Goal: Check status

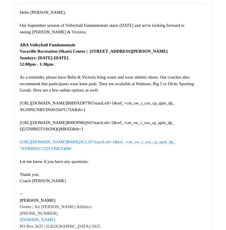
scroll to position [86, 0]
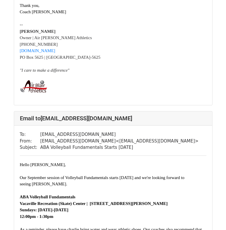
scroll to position [662, 0]
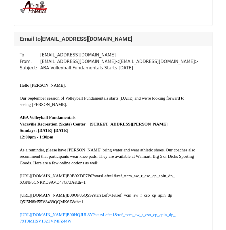
scroll to position [633, 0]
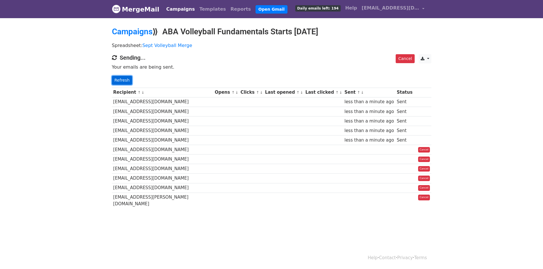
click at [123, 80] on link "Refresh" at bounding box center [122, 80] width 20 height 9
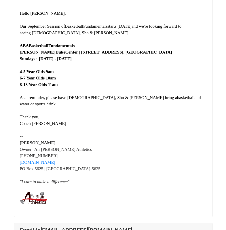
scroll to position [863, 0]
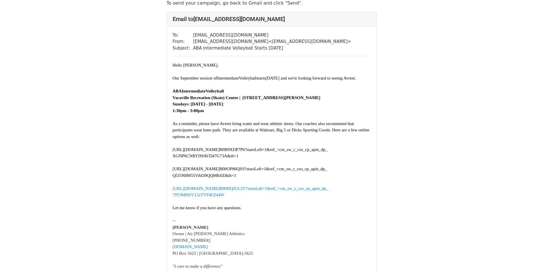
scroll to position [29, 0]
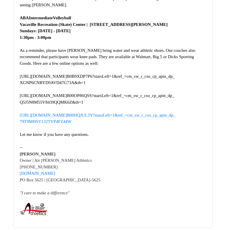
scroll to position [1007, 0]
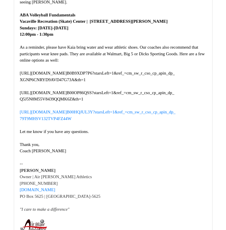
scroll to position [461, 0]
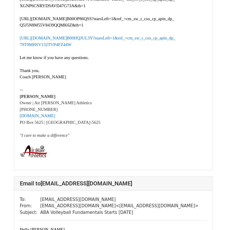
scroll to position [201, 0]
